Goal: Check status: Check status

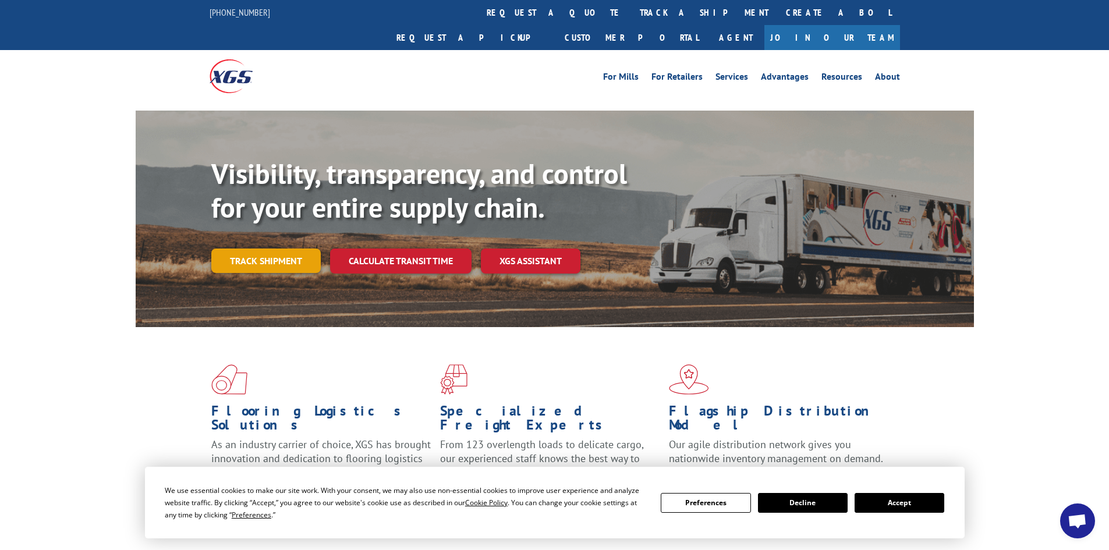
click at [260, 249] on link "Track shipment" at bounding box center [265, 261] width 109 height 24
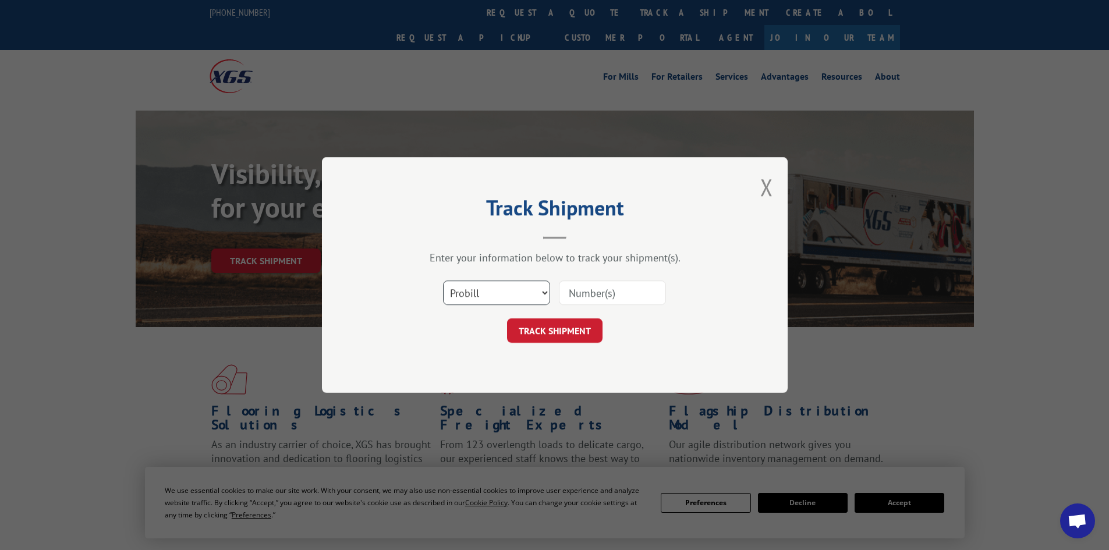
click at [528, 286] on select "Select category... Probill BOL PO" at bounding box center [496, 293] width 107 height 24
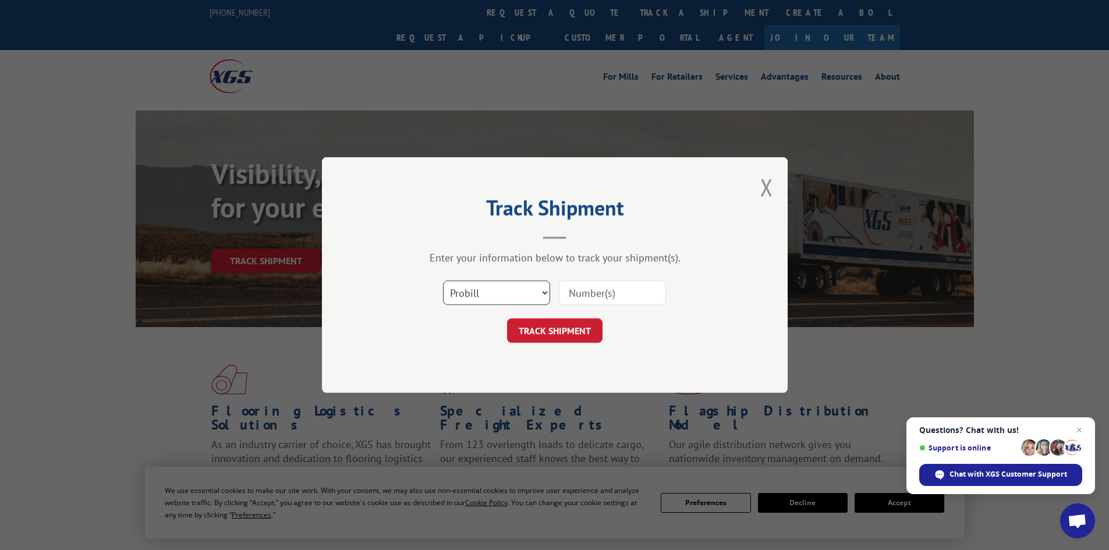
select select "bol"
click at [443, 281] on select "Select category... Probill BOL PO" at bounding box center [496, 293] width 107 height 24
click at [598, 296] on input at bounding box center [612, 293] width 107 height 24
paste input "17476649"
type input "17476649"
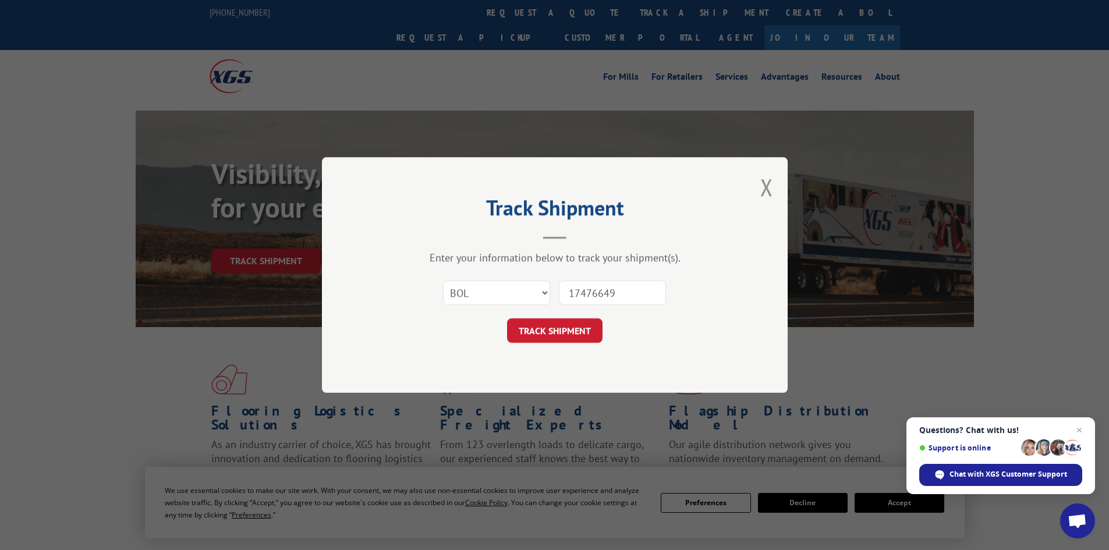
drag, startPoint x: 559, startPoint y: 335, endPoint x: 563, endPoint y: 331, distance: 6.2
click at [558, 335] on button "TRACK SHIPMENT" at bounding box center [554, 330] width 95 height 24
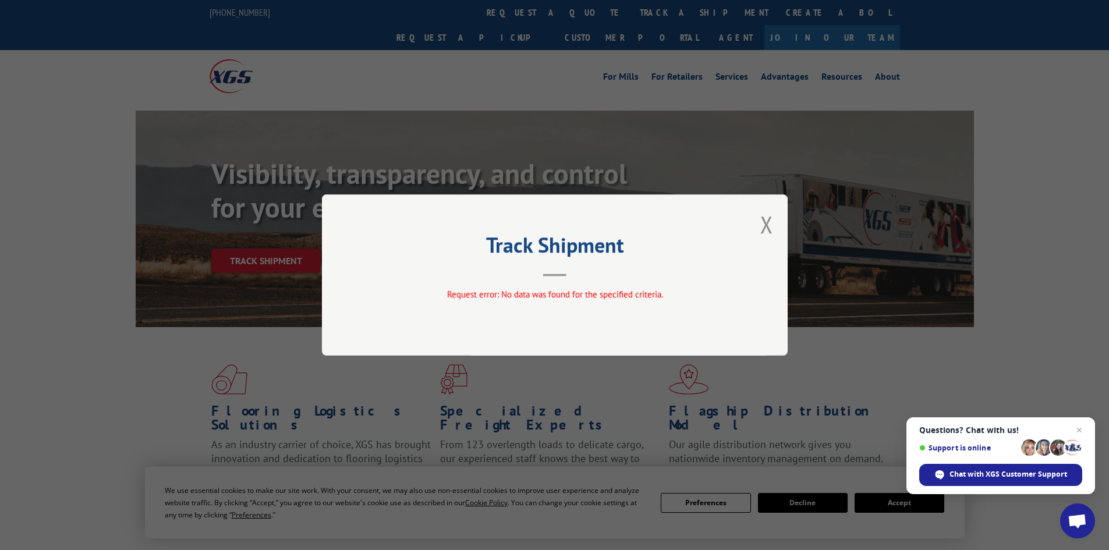
click at [512, 274] on header "Track Shipment" at bounding box center [554, 257] width 349 height 40
click at [768, 225] on button "Close modal" at bounding box center [766, 224] width 13 height 31
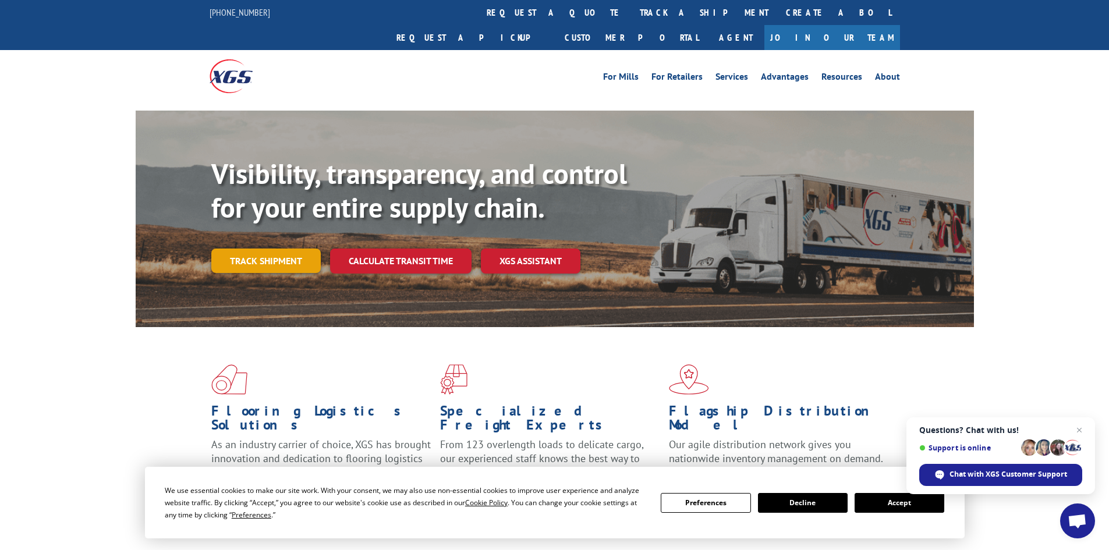
click at [303, 249] on link "Track shipment" at bounding box center [265, 261] width 109 height 24
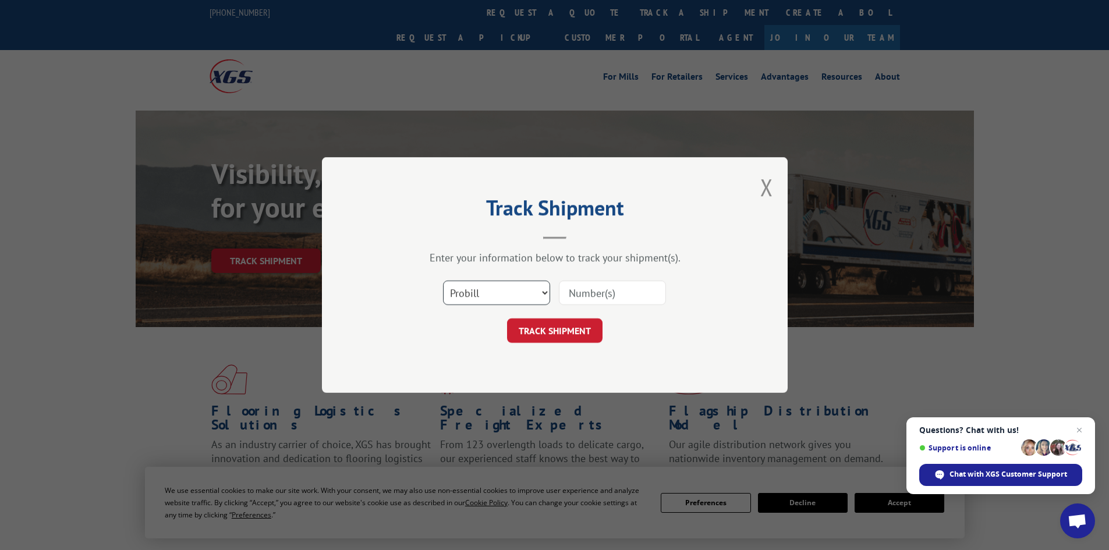
click at [477, 288] on select "Select category... Probill BOL PO" at bounding box center [496, 293] width 107 height 24
paste input "17476649"
type input "17476649"
click at [534, 335] on button "TRACK SHIPMENT" at bounding box center [554, 330] width 95 height 24
